Goal: Information Seeking & Learning: Understand process/instructions

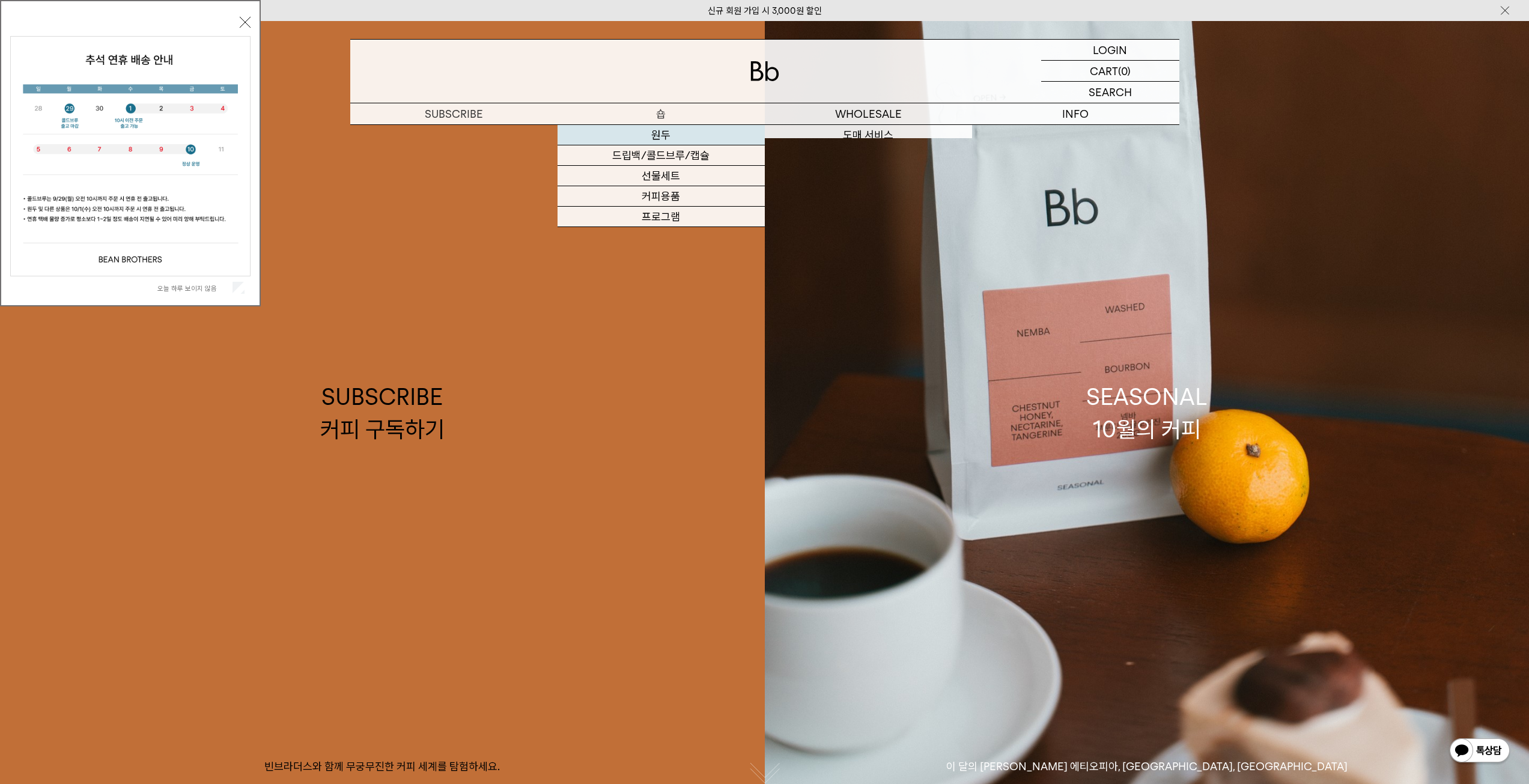
click at [679, 131] on link "원두" at bounding box center [661, 135] width 207 height 21
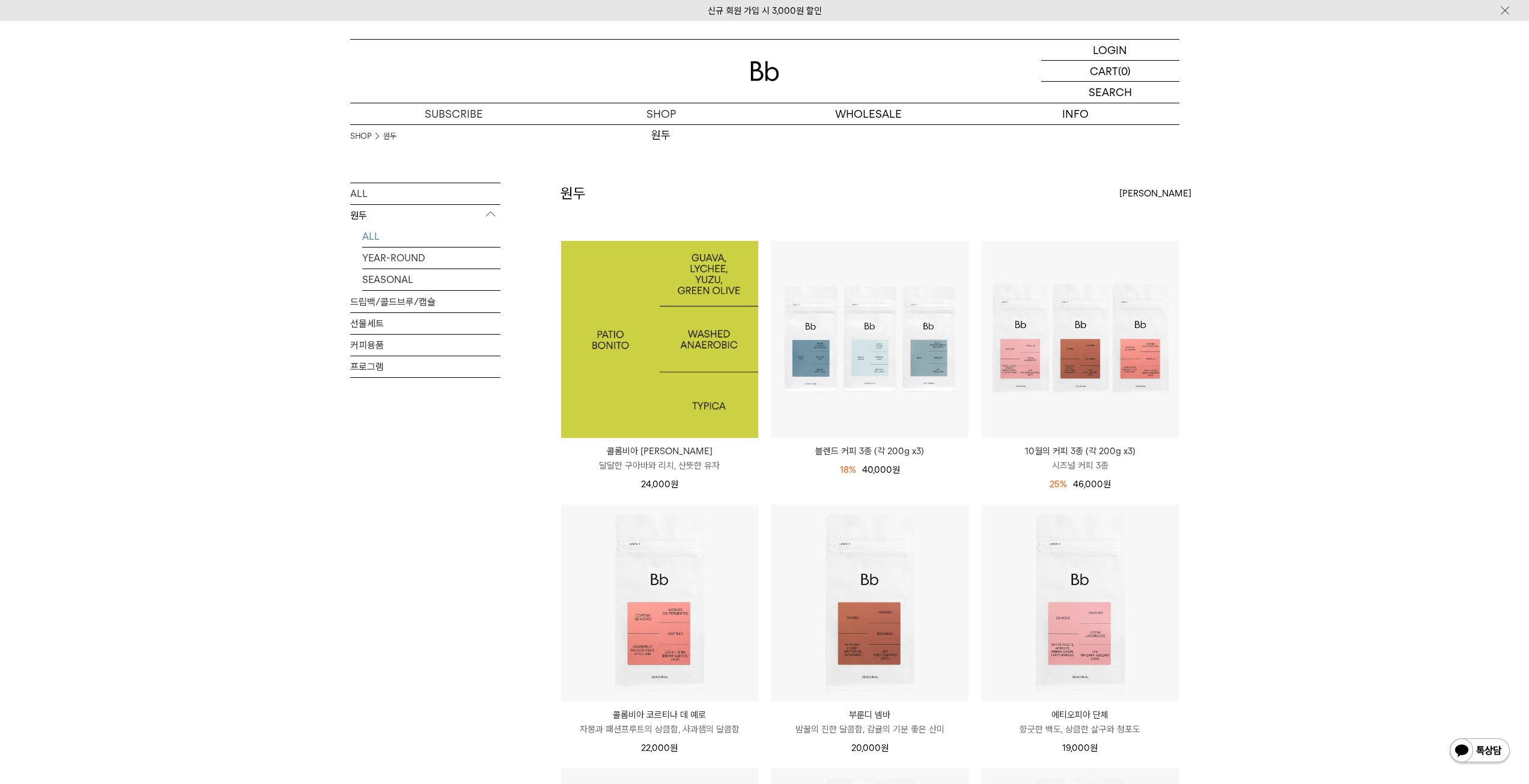
click at [653, 351] on img at bounding box center [659, 339] width 197 height 197
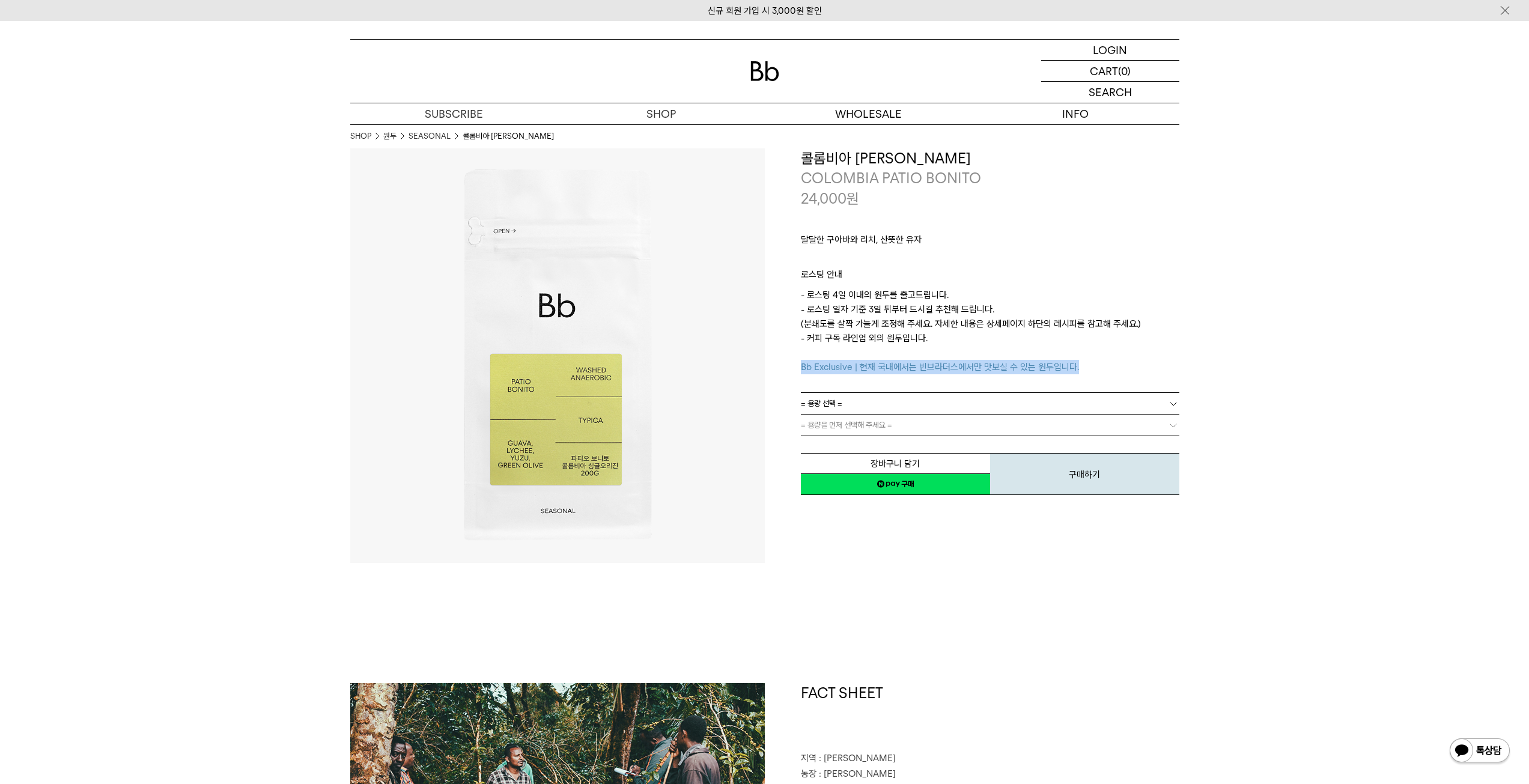
drag, startPoint x: 1111, startPoint y: 360, endPoint x: 791, endPoint y: 371, distance: 320.2
click at [791, 371] on div "**********" at bounding box center [972, 323] width 414 height 348
drag, startPoint x: 791, startPoint y: 371, endPoint x: 1152, endPoint y: 373, distance: 361.0
click at [1152, 373] on div "**********" at bounding box center [972, 323] width 414 height 348
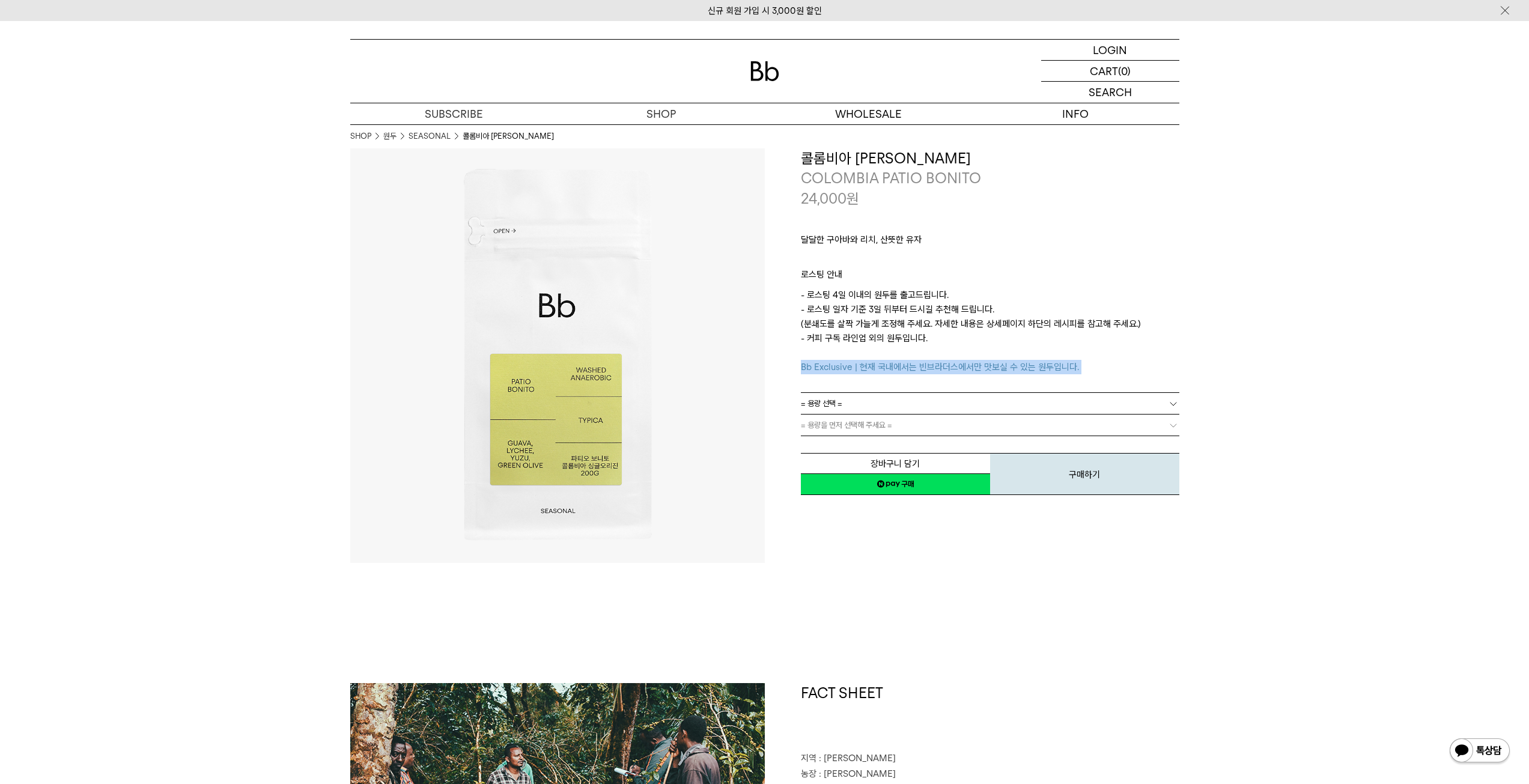
click at [1152, 373] on p "- 로스팅 4일 이내의 원두를 출고드립니다. - 로스팅 일자 기준 3일 뒤부터 드시길 추천해 드립니다. (분쇄도를 살짝 가늘게 조정해 주세요.…" at bounding box center [990, 331] width 379 height 86
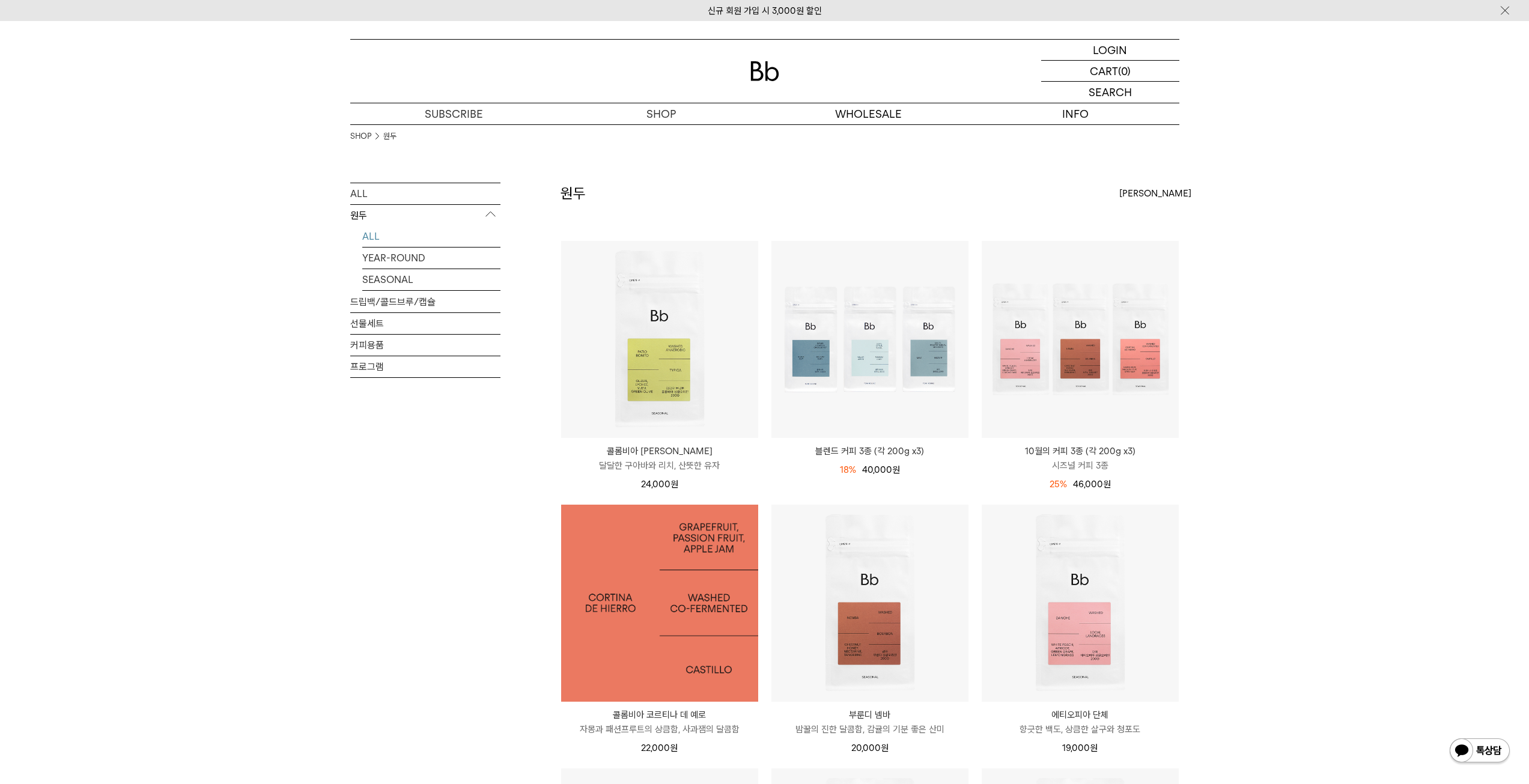
click at [703, 569] on img at bounding box center [659, 603] width 197 height 197
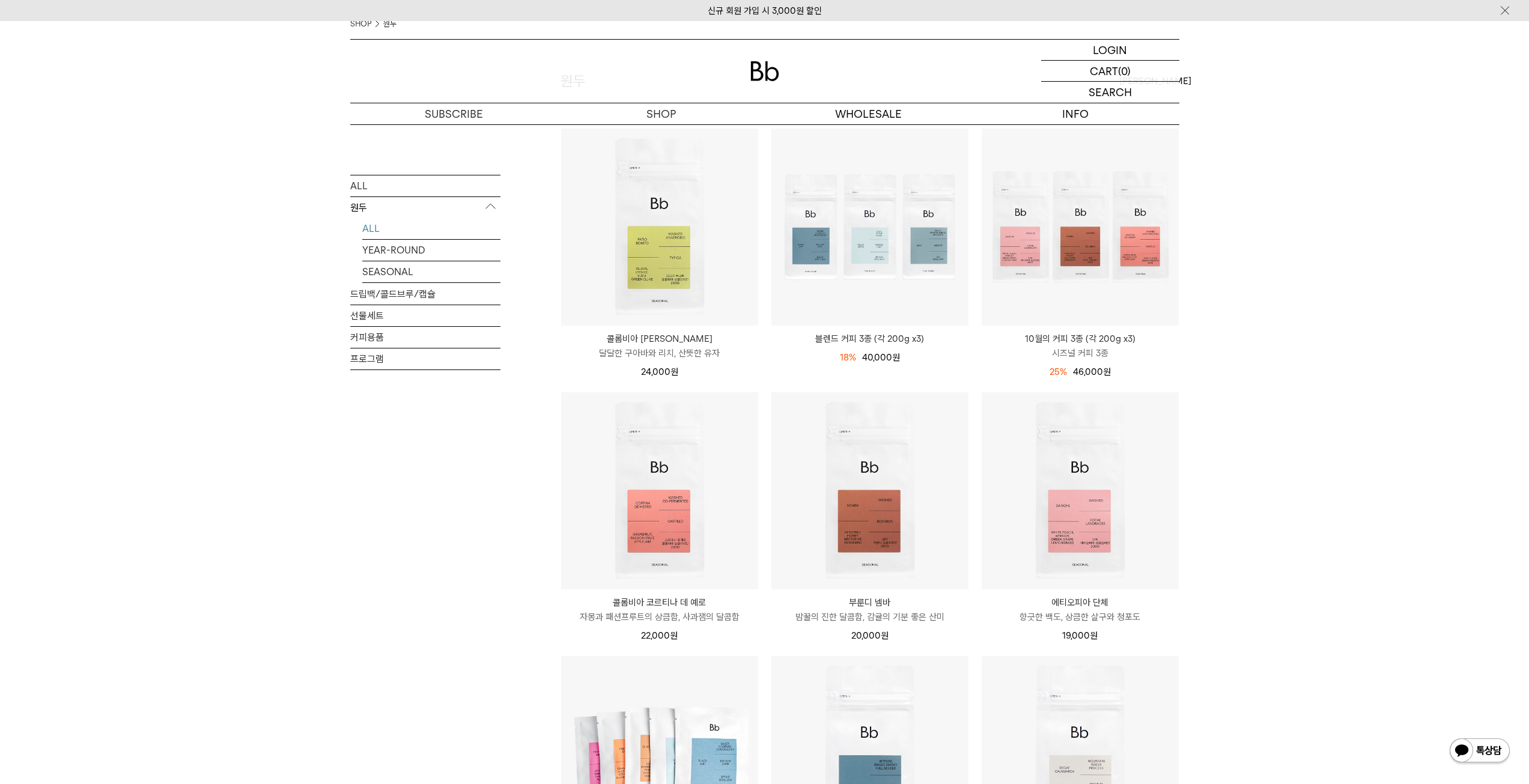
scroll to position [120, 0]
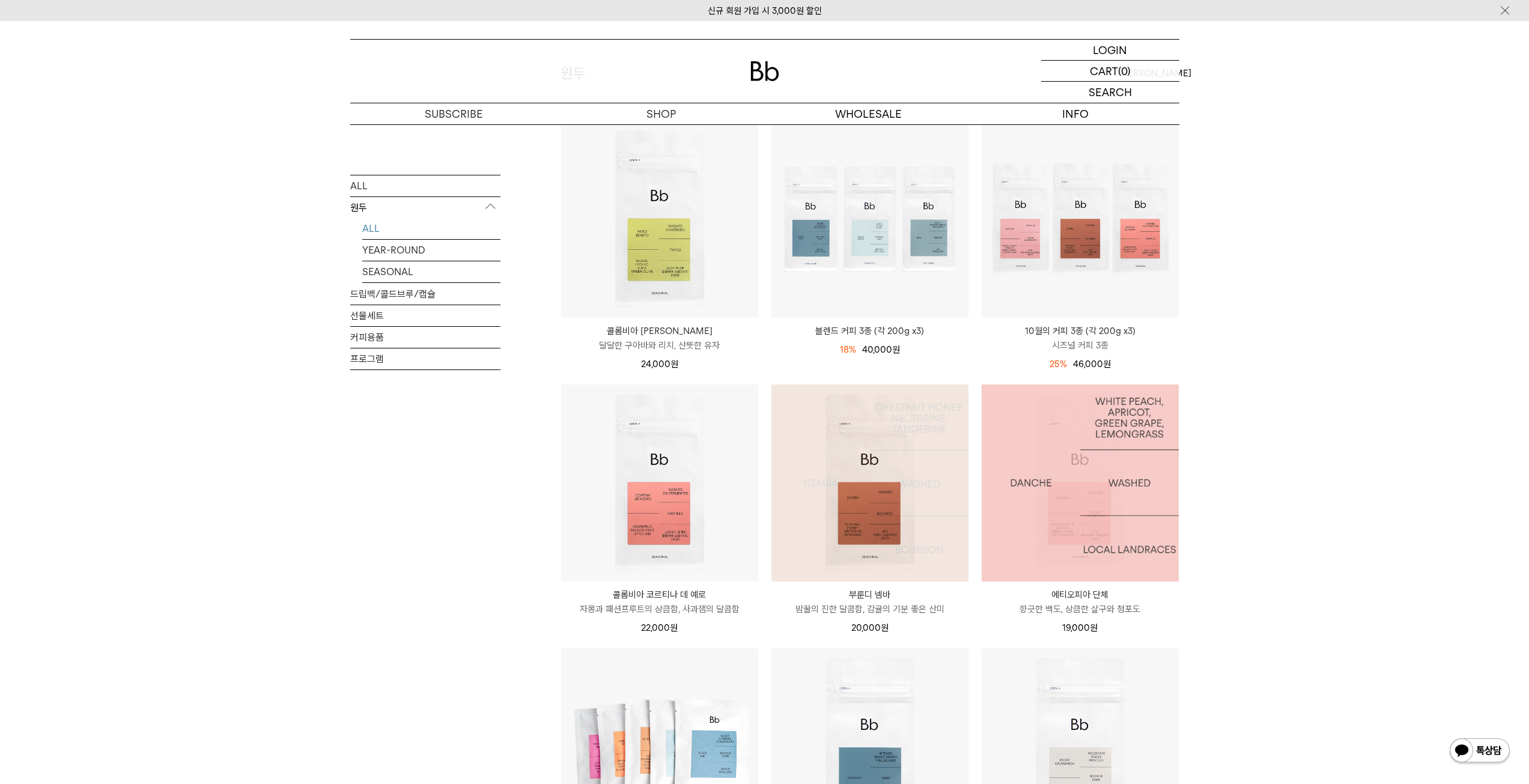
click at [1068, 489] on img at bounding box center [1080, 483] width 197 height 197
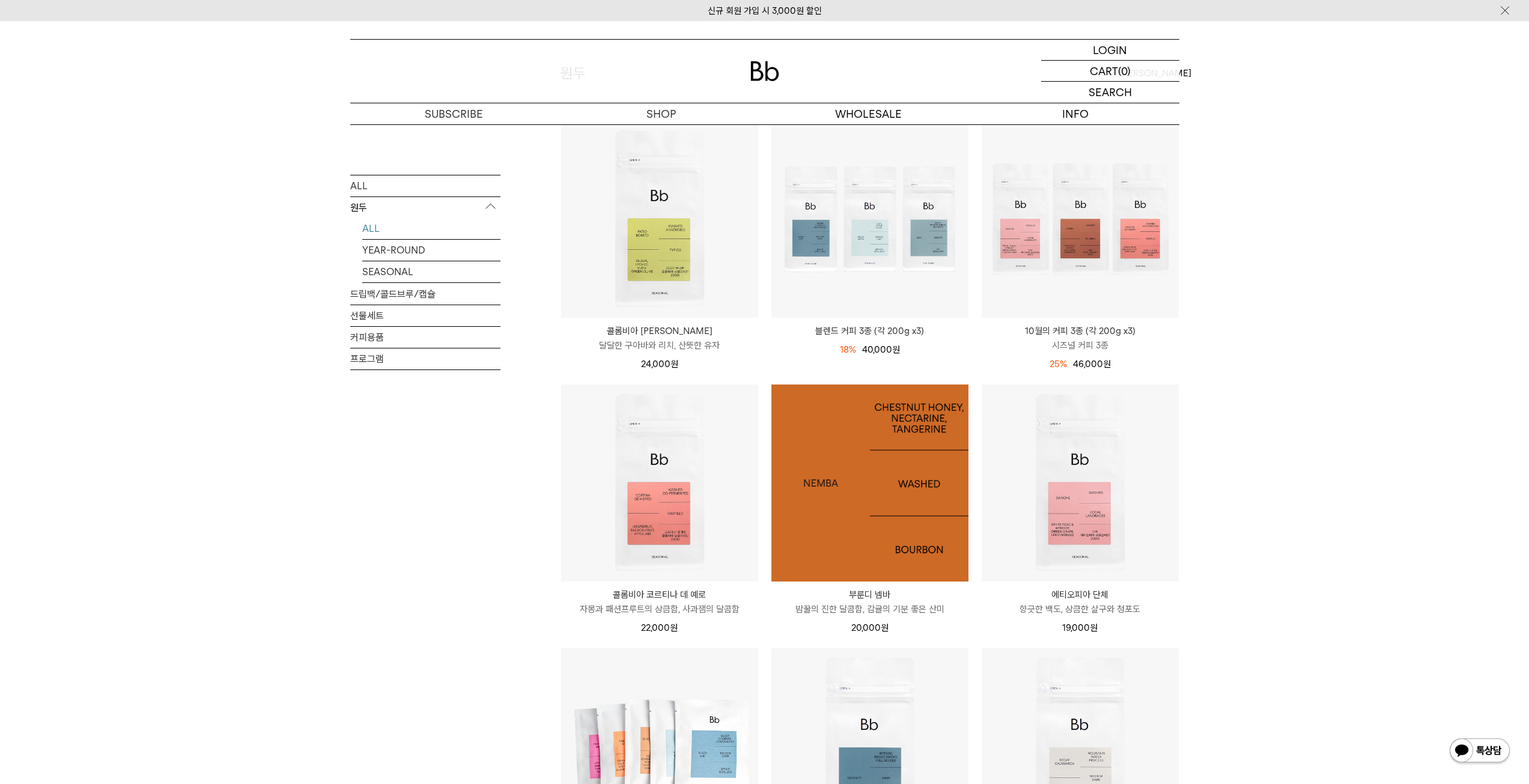
click at [924, 474] on img at bounding box center [870, 483] width 197 height 197
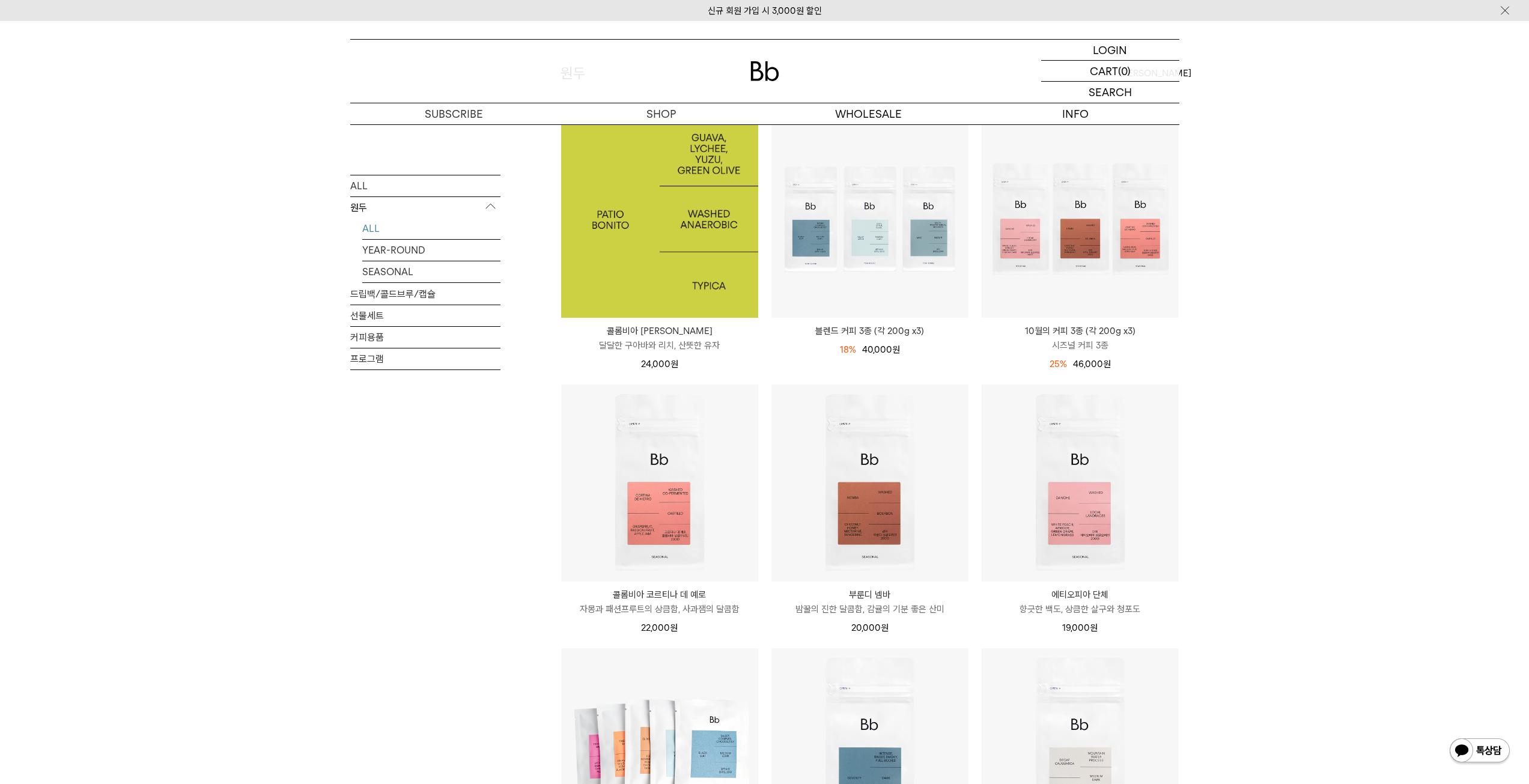
click at [694, 255] on img at bounding box center [659, 219] width 197 height 197
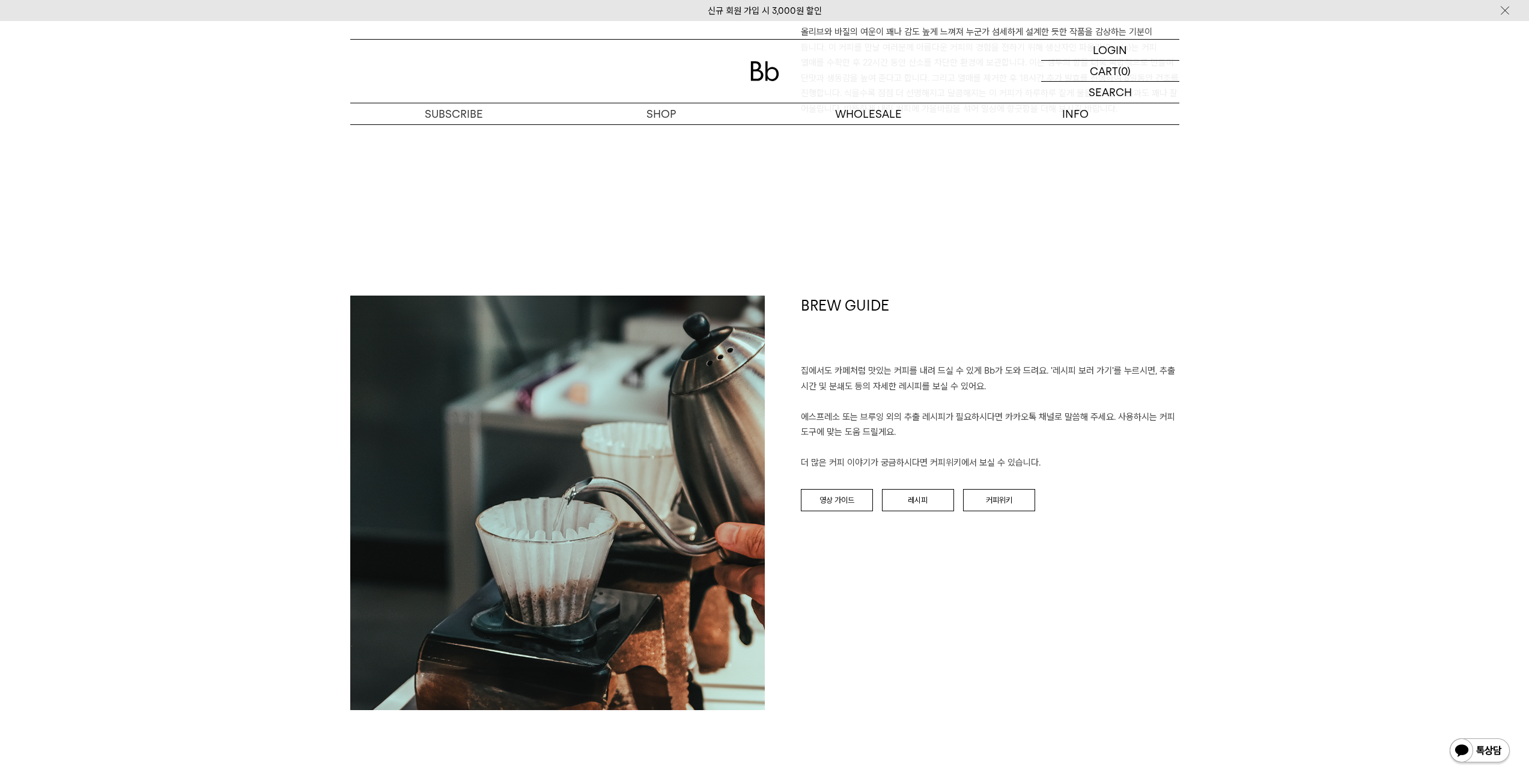
scroll to position [1251, 0]
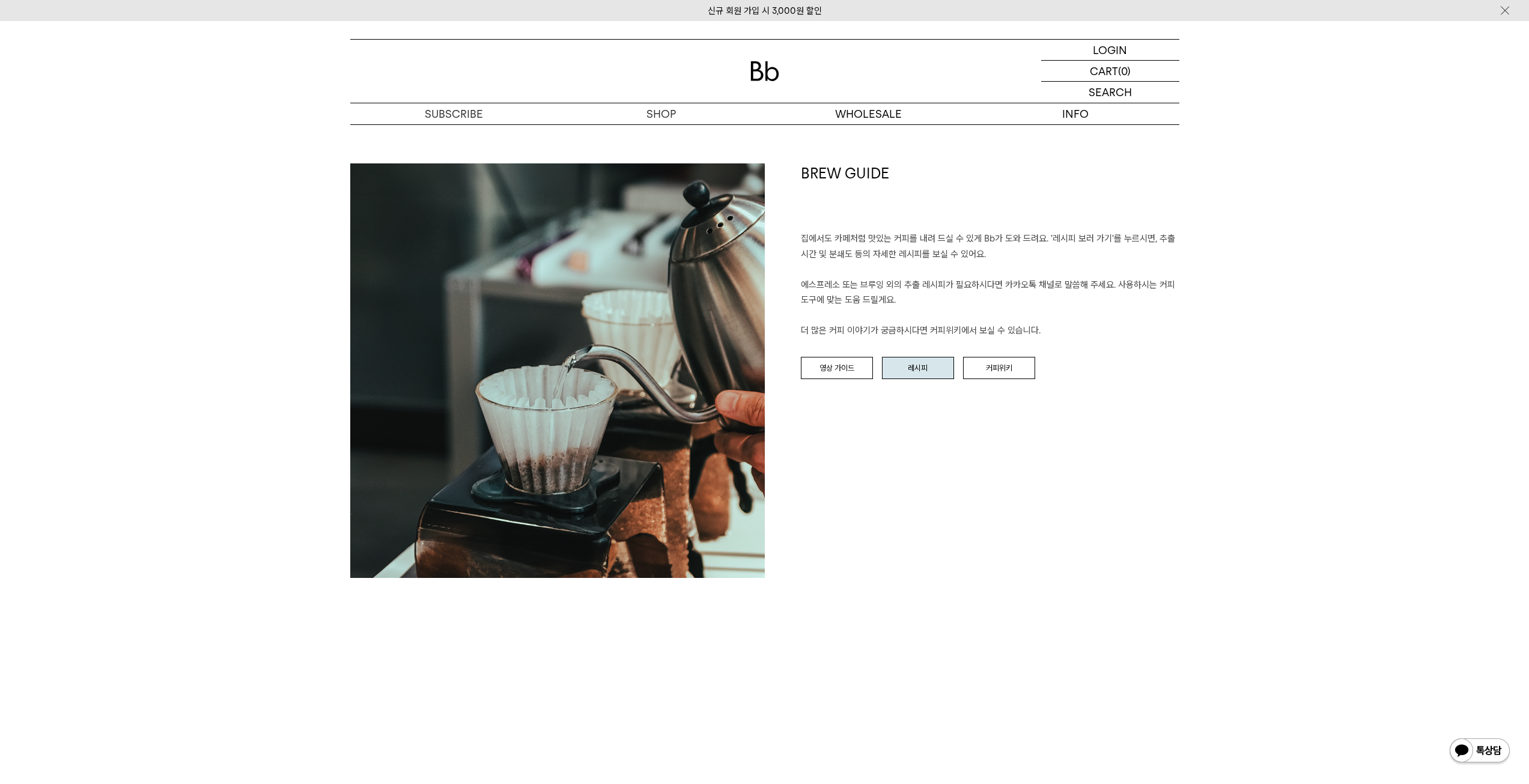
click at [930, 377] on link "레시피" at bounding box center [918, 368] width 72 height 23
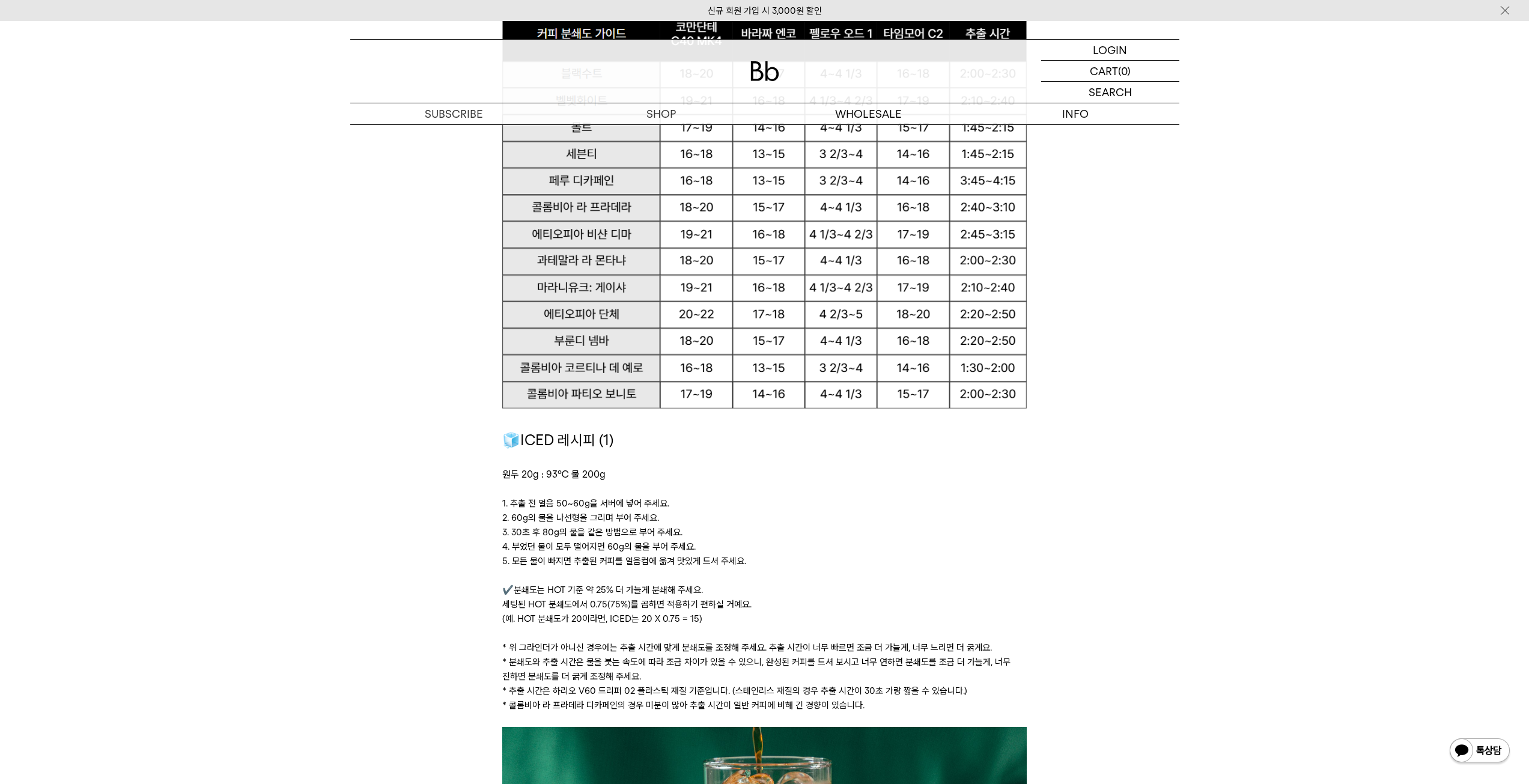
scroll to position [1674, 0]
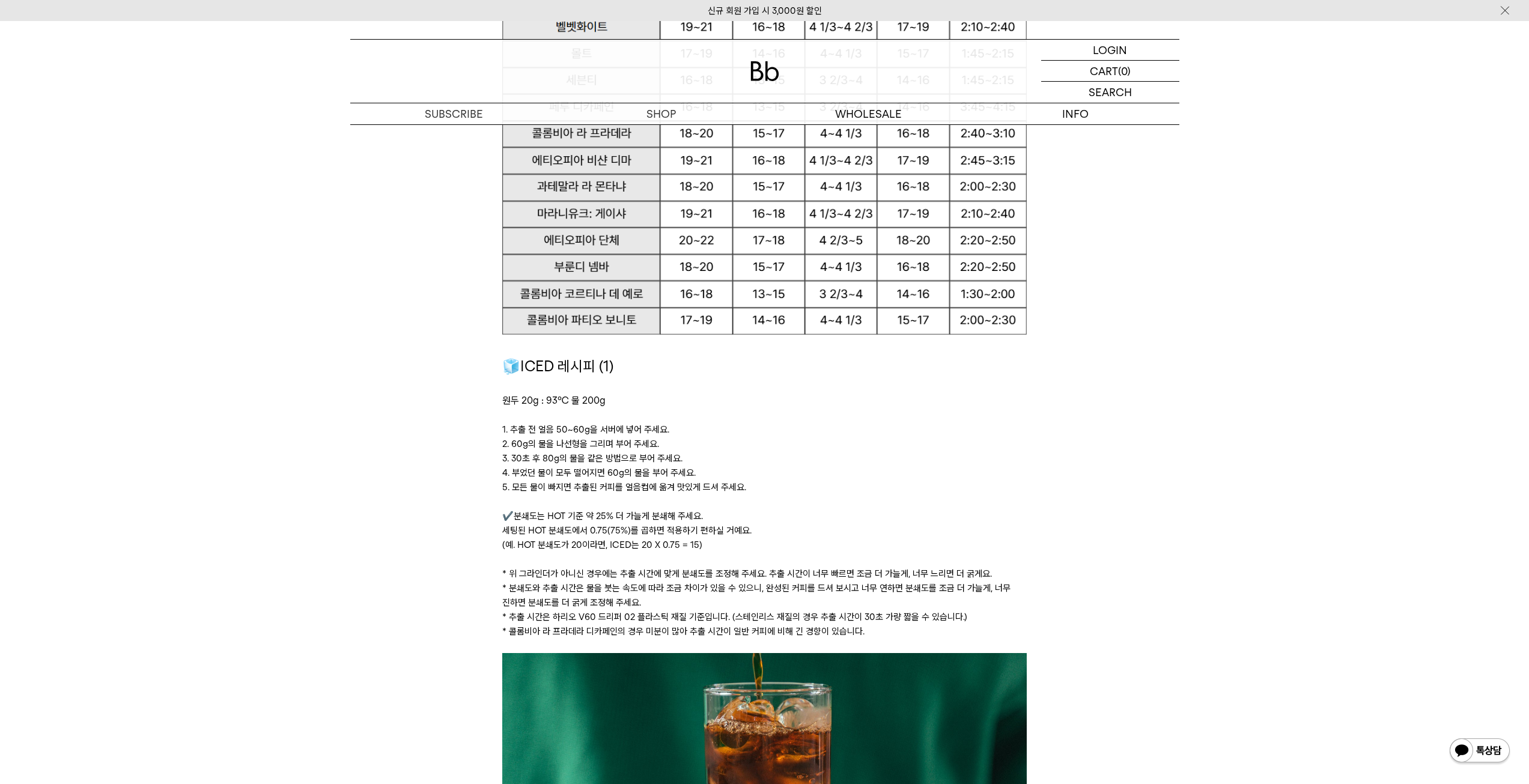
drag, startPoint x: 490, startPoint y: 429, endPoint x: 753, endPoint y: 486, distance: 269.1
click at [753, 486] on div "집에서도 카페처럼 맛있는 커피 내리는 방법 커피 추출의 핵심은 '커피 성분을 더 또는 덜 추출하는 것' 이라고 생각해요. 먼저 아래 레시피를 …" at bounding box center [765, 763] width 805 height 4242
click at [753, 486] on p "5. 모든 물이 빠지면 추출된 커피를 얼음컵에 옮겨 맛있게 드셔 주세요." at bounding box center [764, 487] width 524 height 15
drag, startPoint x: 755, startPoint y: 486, endPoint x: 494, endPoint y: 421, distance: 269.0
click at [494, 421] on div "집에서도 카페처럼 맛있는 커피 내리는 방법 커피 추출의 핵심은 '커피 성분을 더 또는 덜 추출하는 것' 이라고 생각해요. 먼저 아래 레시피를 …" at bounding box center [765, 763] width 805 height 4242
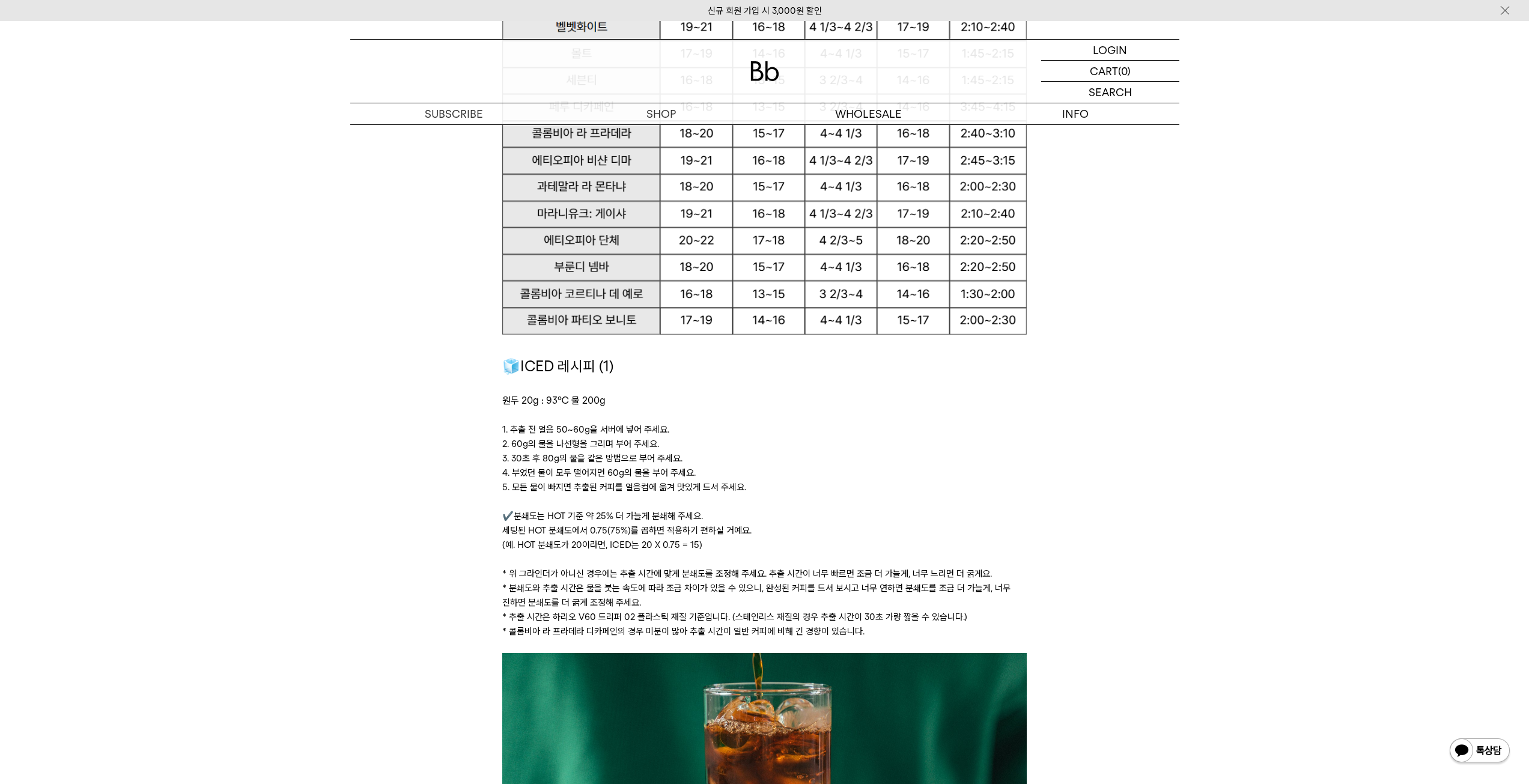
click at [494, 421] on div "집에서도 카페처럼 맛있는 커피 내리는 방법 커피 추출의 핵심은 '커피 성분을 더 또는 덜 추출하는 것' 이라고 생각해요. 먼저 아래 레시피를 …" at bounding box center [765, 763] width 805 height 4242
drag, startPoint x: 498, startPoint y: 430, endPoint x: 744, endPoint y: 485, distance: 252.1
click at [744, 485] on div "집에서도 카페처럼 맛있는 커피 내리는 방법 커피 추출의 핵심은 '커피 성분을 더 또는 덜 추출하는 것' 이라고 생각해요. 먼저 아래 레시피를 …" at bounding box center [764, 763] width 537 height 4242
click at [744, 485] on p "5. 모든 물이 빠지면 추출된 커피를 얼음컵에 옮겨 맛있게 드셔 주세요." at bounding box center [764, 487] width 524 height 15
drag, startPoint x: 752, startPoint y: 484, endPoint x: 481, endPoint y: 433, distance: 275.8
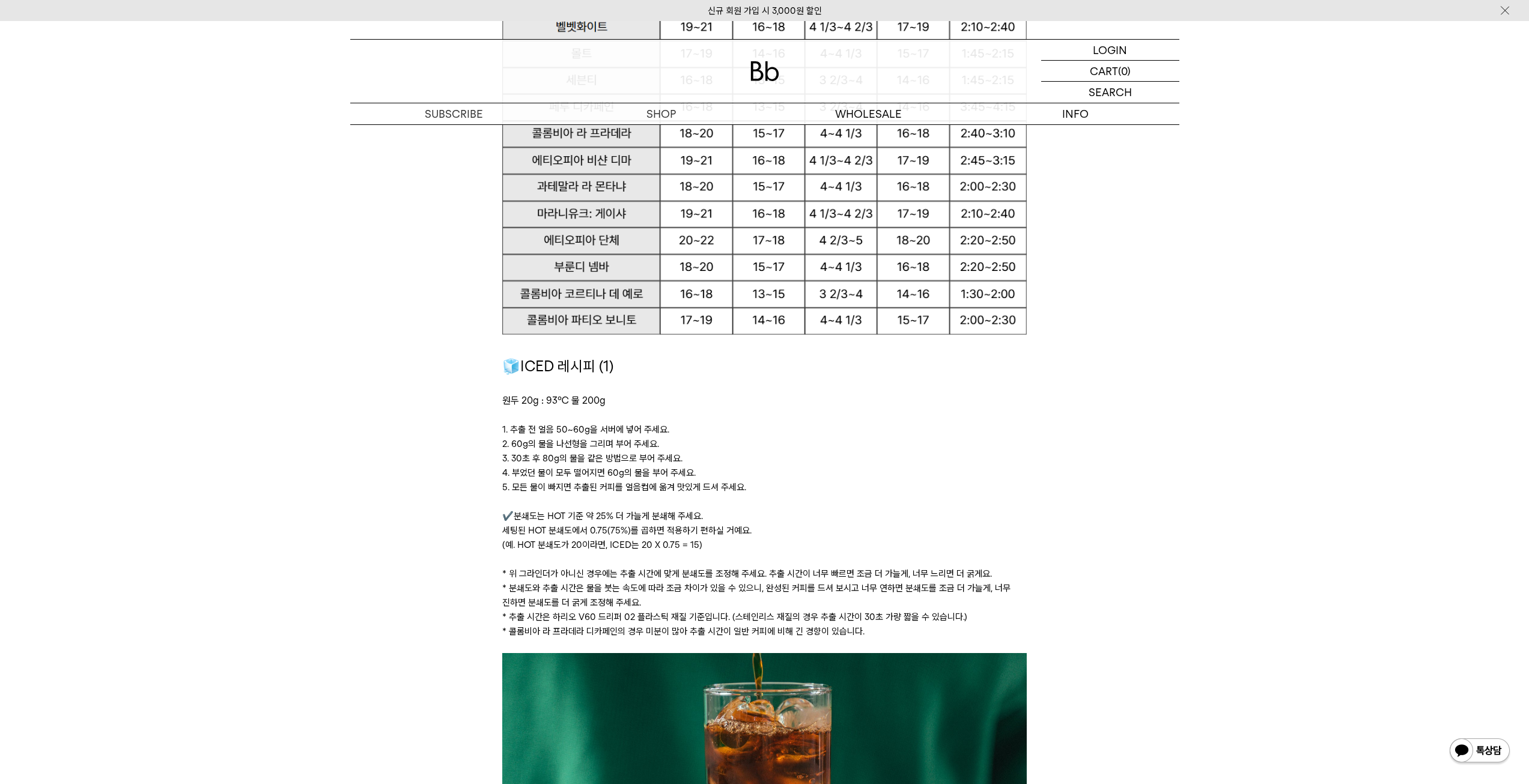
click at [481, 433] on div "집에서도 카페처럼 맛있는 커피 내리는 방법 커피 추출의 핵심은 '커피 성분을 더 또는 덜 추출하는 것' 이라고 생각해요. 먼저 아래 레시피를 …" at bounding box center [765, 763] width 805 height 4242
drag, startPoint x: 481, startPoint y: 433, endPoint x: 753, endPoint y: 485, distance: 276.9
click at [753, 485] on div "집에서도 카페처럼 맛있는 커피 내리는 방법 커피 추출의 핵심은 '커피 성분을 더 또는 덜 추출하는 것' 이라고 생각해요. 먼저 아래 레시피를 …" at bounding box center [765, 763] width 805 height 4242
click at [753, 485] on p "5. 모든 물이 빠지면 추출된 커피를 얼음컵에 옮겨 맛있게 드셔 주세요." at bounding box center [764, 487] width 524 height 15
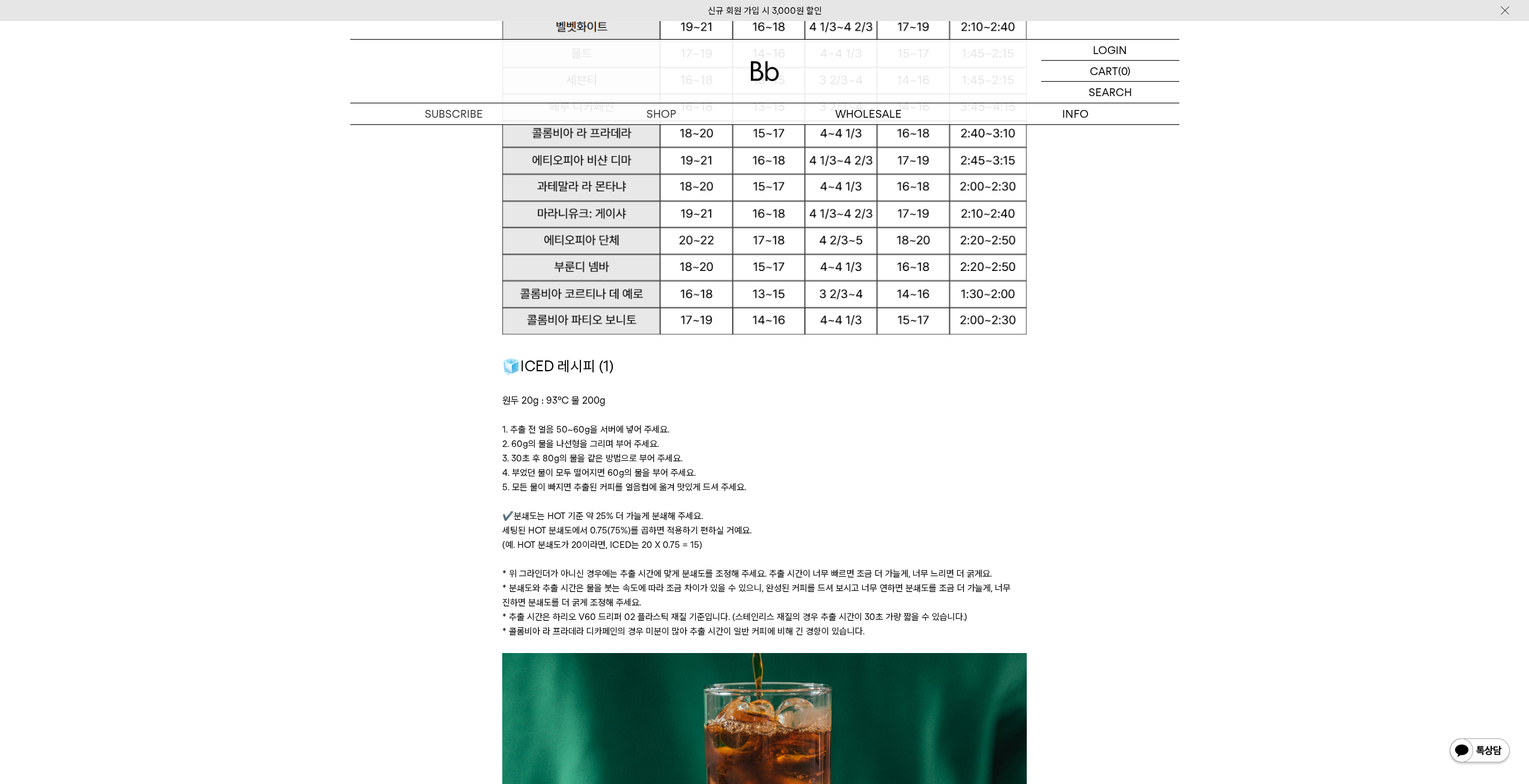
drag, startPoint x: 758, startPoint y: 488, endPoint x: 491, endPoint y: 432, distance: 272.8
click at [491, 432] on div "집에서도 카페처럼 맛있는 커피 내리는 방법 커피 추출의 핵심은 '커피 성분을 더 또는 덜 추출하는 것' 이라고 생각해요. 먼저 아래 레시피를 …" at bounding box center [765, 763] width 805 height 4242
drag, startPoint x: 491, startPoint y: 432, endPoint x: 772, endPoint y: 495, distance: 288.0
click at [772, 495] on div "집에서도 카페처럼 맛있는 커피 내리는 방법 커피 추출의 핵심은 '커피 성분을 더 또는 덜 추출하는 것' 이라고 생각해요. 먼저 아래 레시피를 …" at bounding box center [765, 763] width 805 height 4242
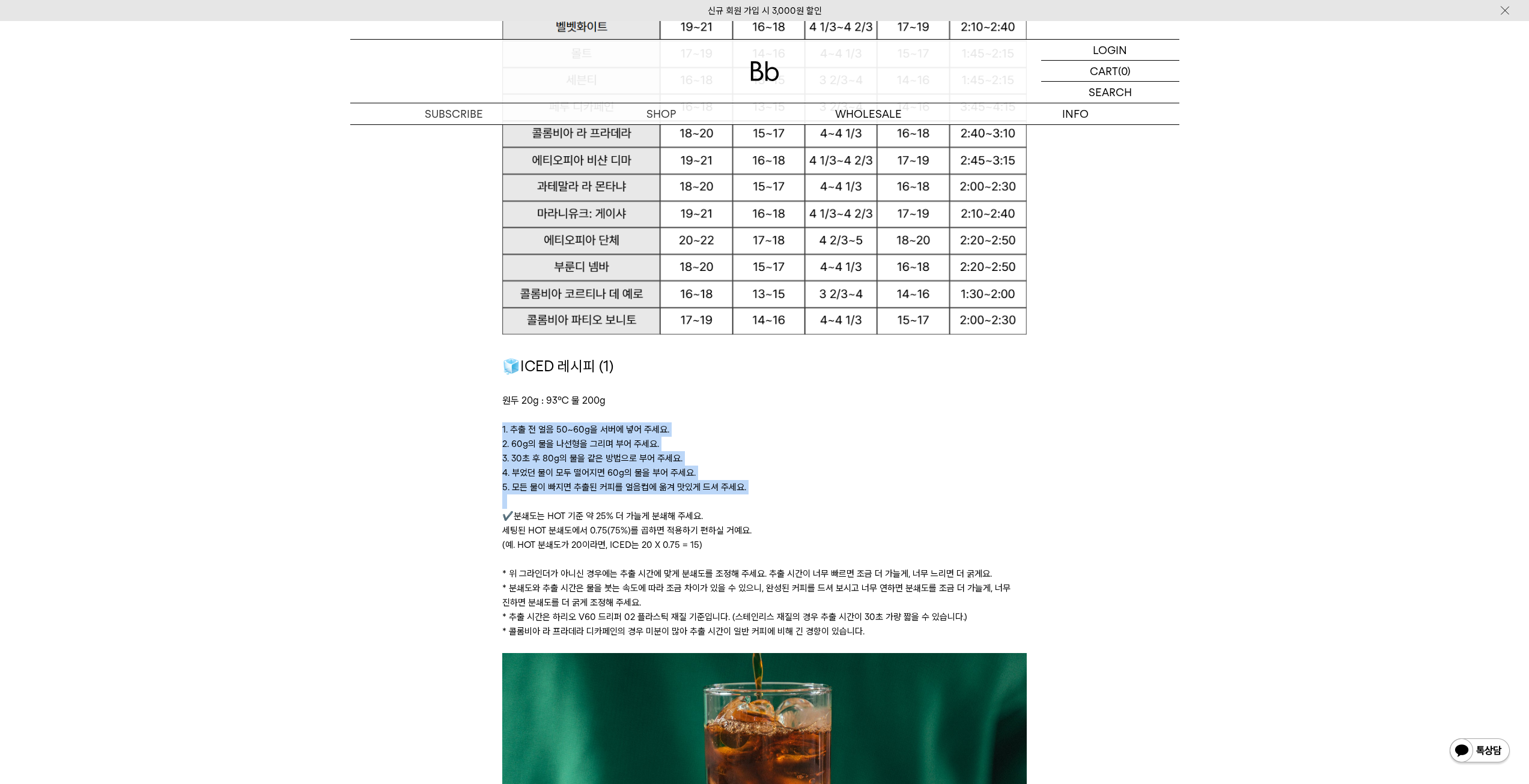
click at [772, 495] on p at bounding box center [764, 502] width 524 height 15
drag, startPoint x: 775, startPoint y: 486, endPoint x: 486, endPoint y: 419, distance: 296.7
click at [486, 419] on div "집에서도 카페처럼 맛있는 커피 내리는 방법 커피 추출의 핵심은 '커피 성분을 더 또는 덜 추출하는 것' 이라고 생각해요. 먼저 아래 레시피를 …" at bounding box center [765, 763] width 805 height 4242
drag, startPoint x: 490, startPoint y: 424, endPoint x: 782, endPoint y: 477, distance: 296.8
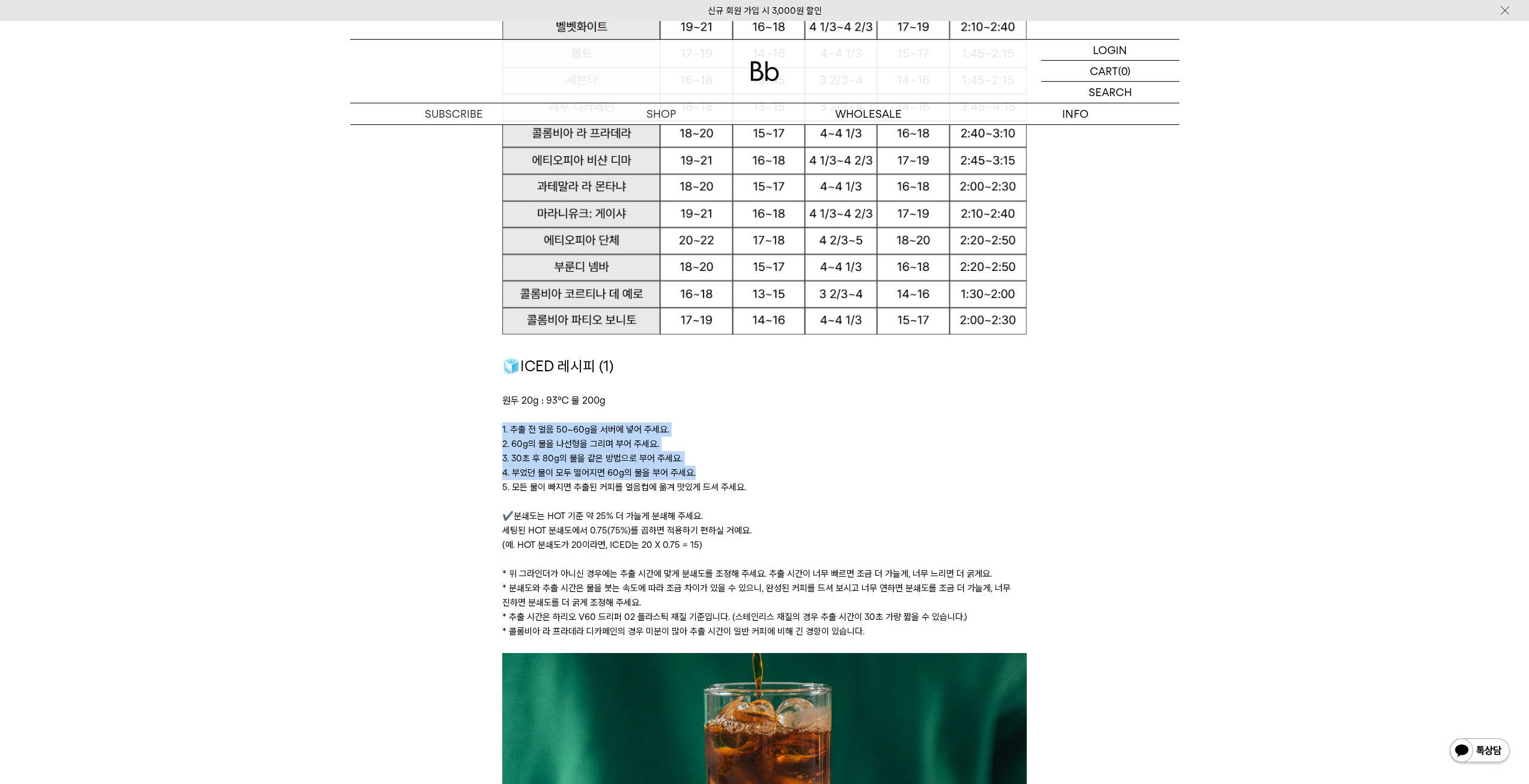
click at [782, 477] on div "집에서도 카페처럼 맛있는 커피 내리는 방법 커피 추출의 핵심은 '커피 성분을 더 또는 덜 추출하는 것' 이라고 생각해요. 먼저 아래 레시피를 …" at bounding box center [765, 763] width 805 height 4242
click at [782, 477] on p "4. 부었던 물이 모두 떨어지면 60g의 물을 부어 주세요." at bounding box center [764, 473] width 524 height 15
drag, startPoint x: 780, startPoint y: 490, endPoint x: 491, endPoint y: 492, distance: 289.0
click at [491, 492] on div "집에서도 카페처럼 맛있는 커피 내리는 방법 커피 추출의 핵심은 '커피 성분을 더 또는 덜 추출하는 것' 이라고 생각해요. 먼저 아래 레시피를 …" at bounding box center [765, 763] width 805 height 4242
click at [492, 489] on div "집에서도 카페처럼 맛있는 커피 내리는 방법 커피 추출의 핵심은 '커피 성분을 더 또는 덜 추출하는 것' 이라고 생각해요. 먼저 아래 레시피를 …" at bounding box center [765, 763] width 805 height 4242
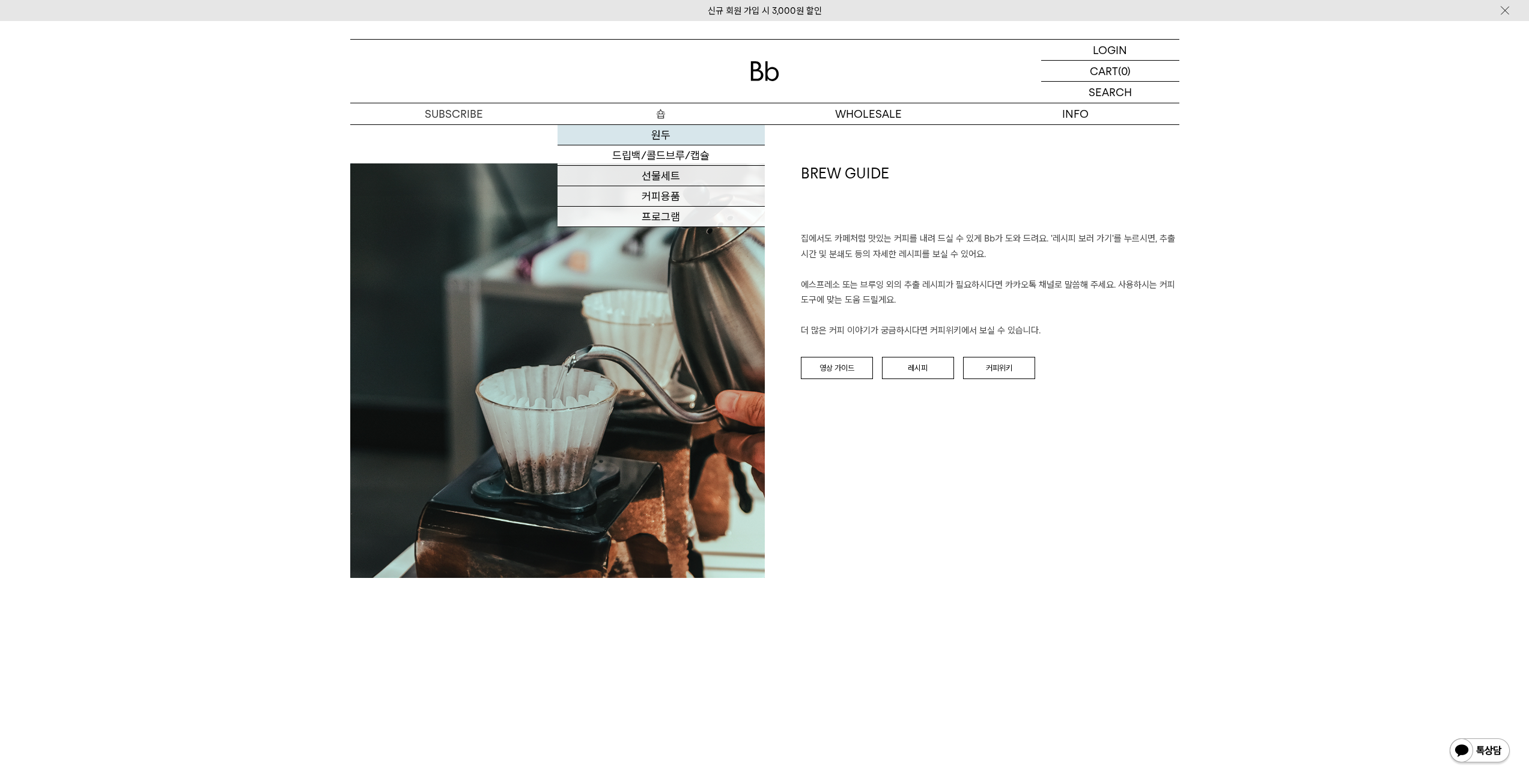
click at [681, 134] on link "원두" at bounding box center [661, 135] width 207 height 21
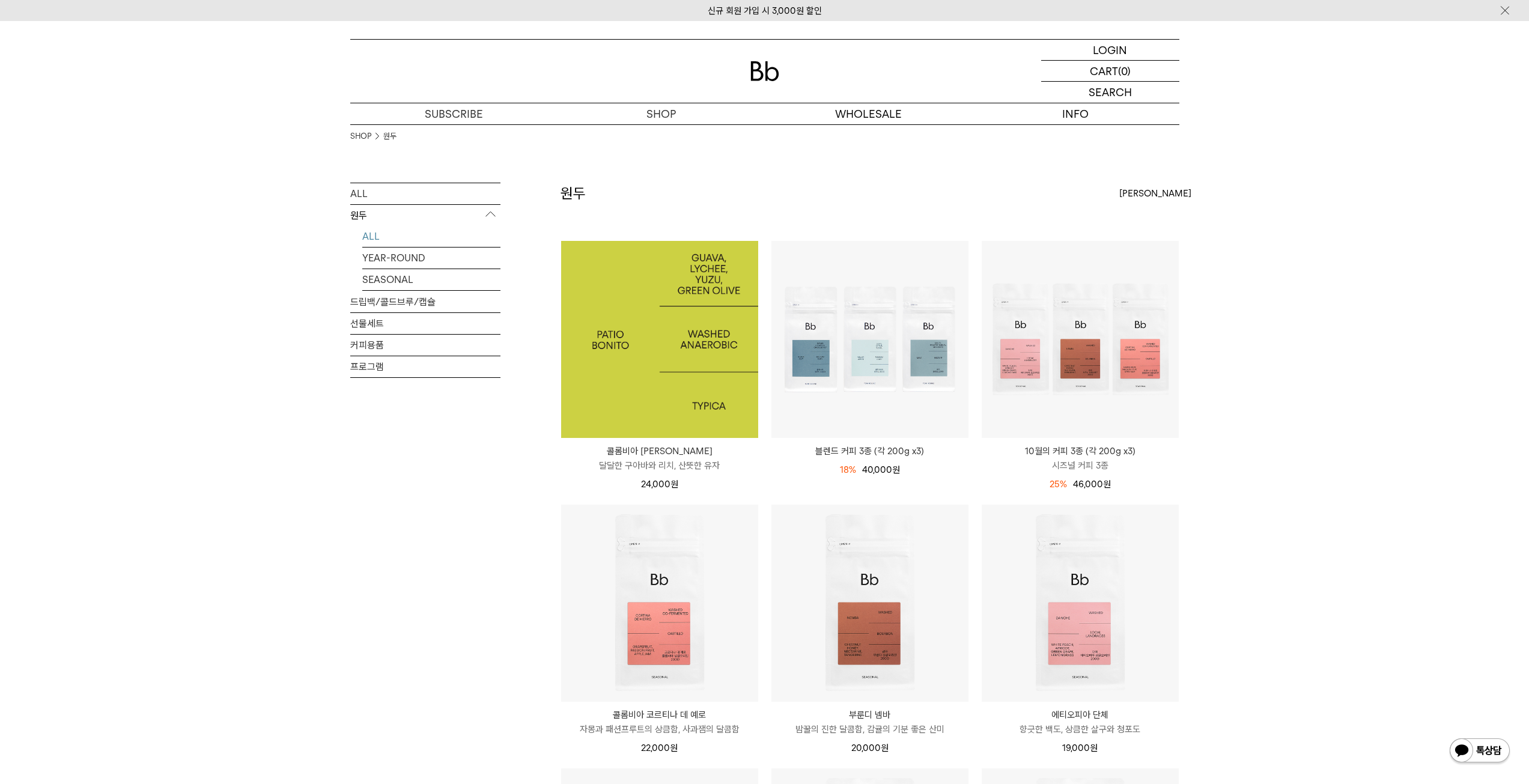
click at [697, 369] on img at bounding box center [659, 339] width 197 height 197
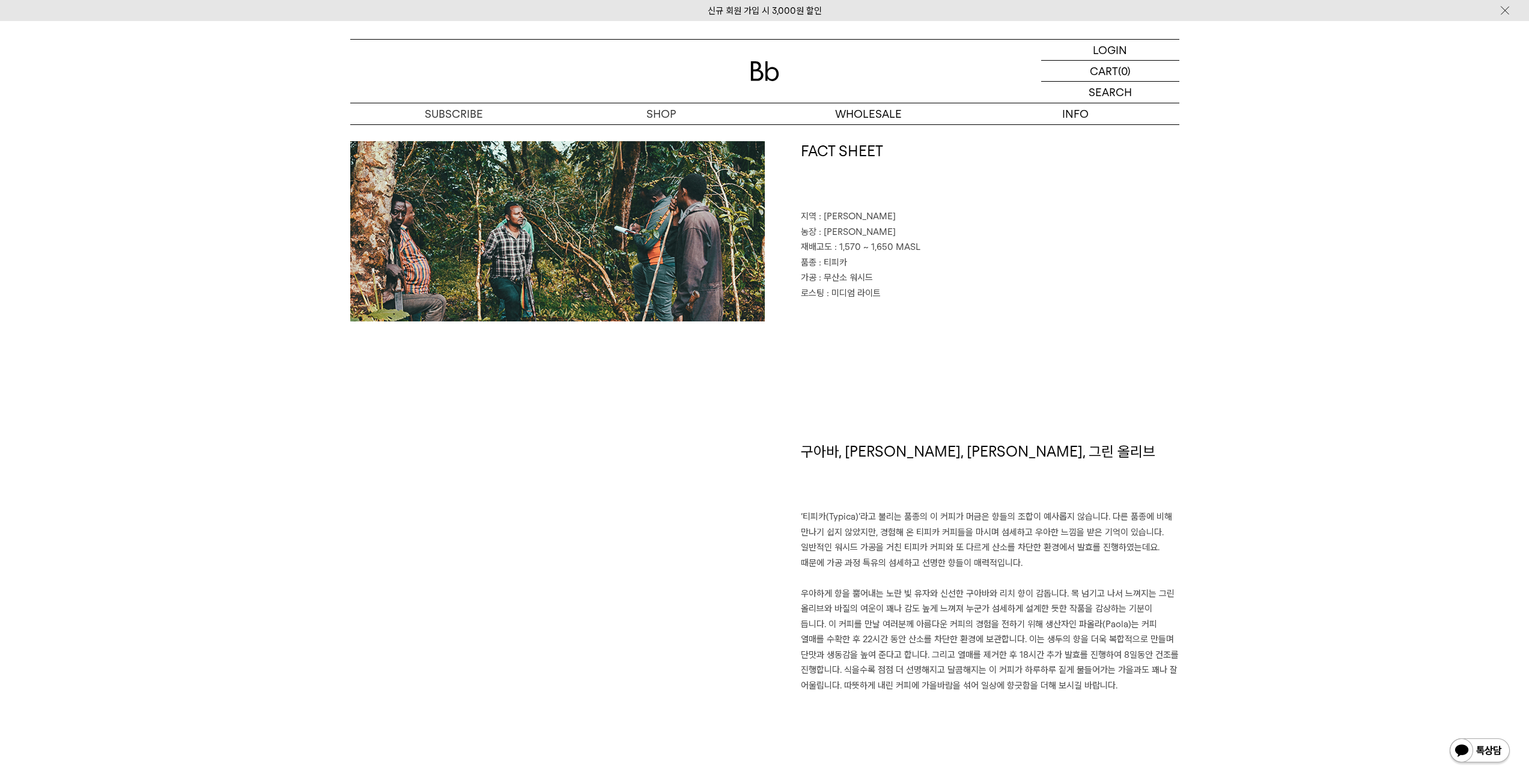
scroll to position [661, 0]
